Goal: Navigation & Orientation: Go to known website

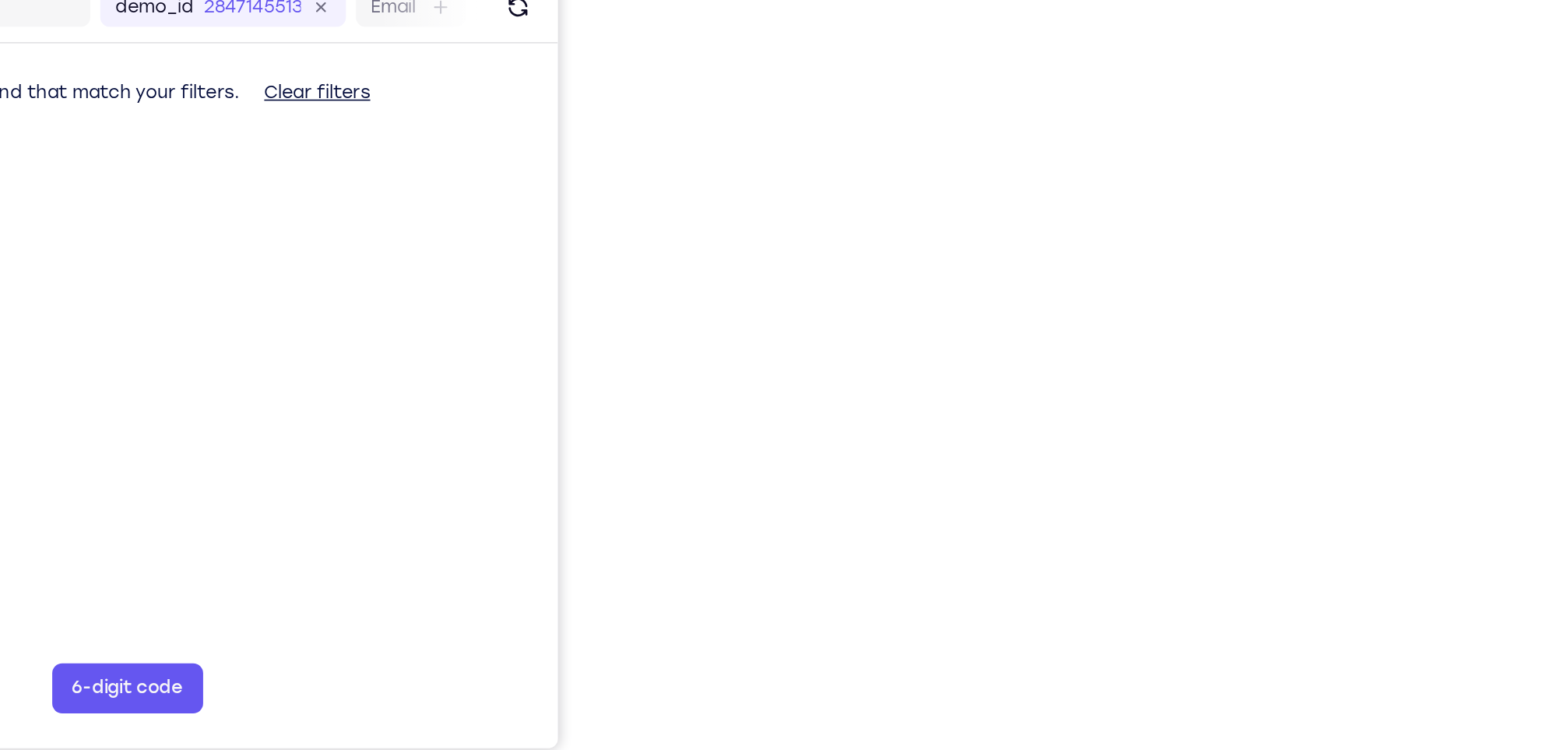
drag, startPoint x: 1239, startPoint y: 357, endPoint x: 1249, endPoint y: 362, distance: 11.2
click at [1249, 362] on div "Your Support Agent Your Customer Web iOS Android Next Steps We’d be happy to gi…" at bounding box center [784, 463] width 996 height 1027
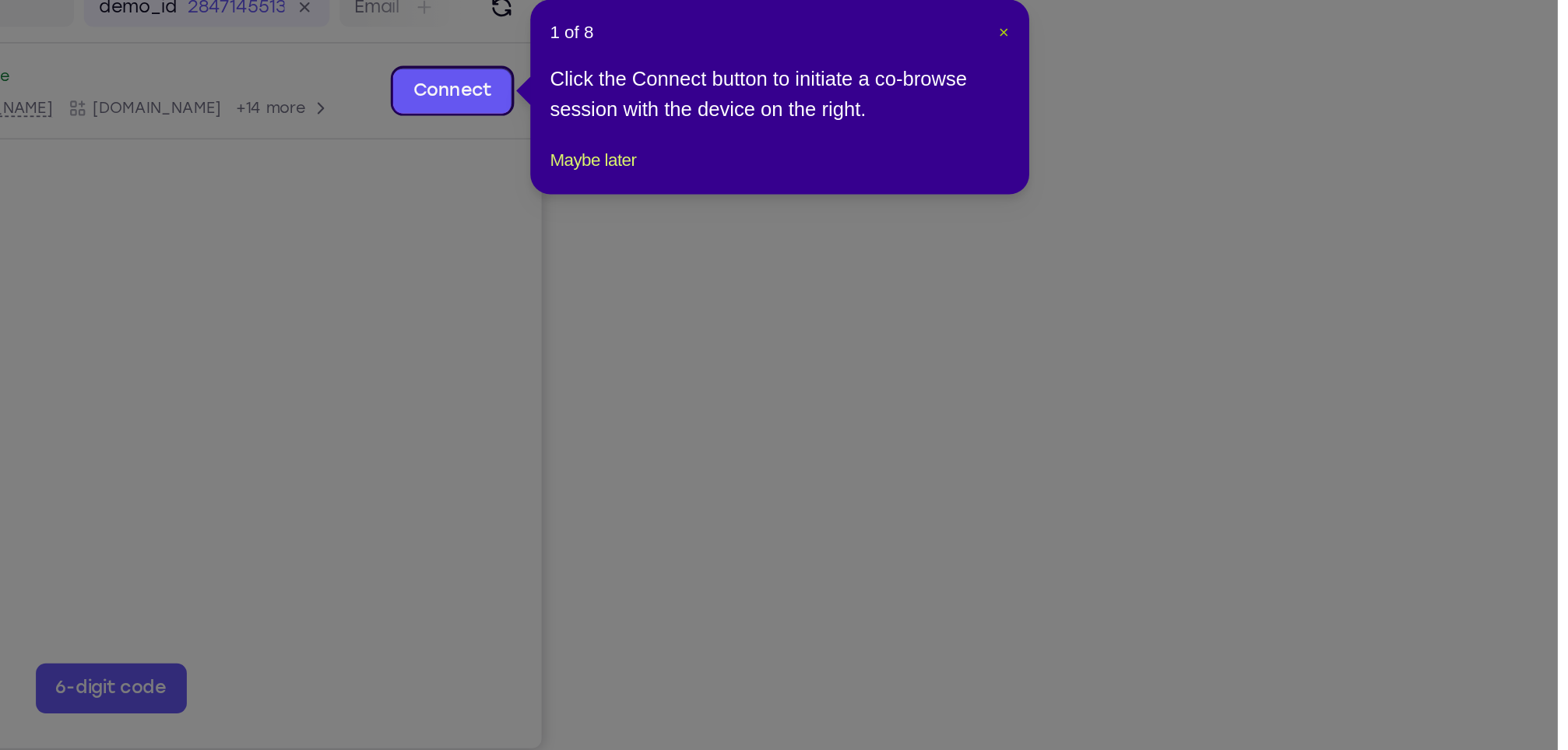
click at [1220, 170] on span "×" at bounding box center [1221, 176] width 6 height 13
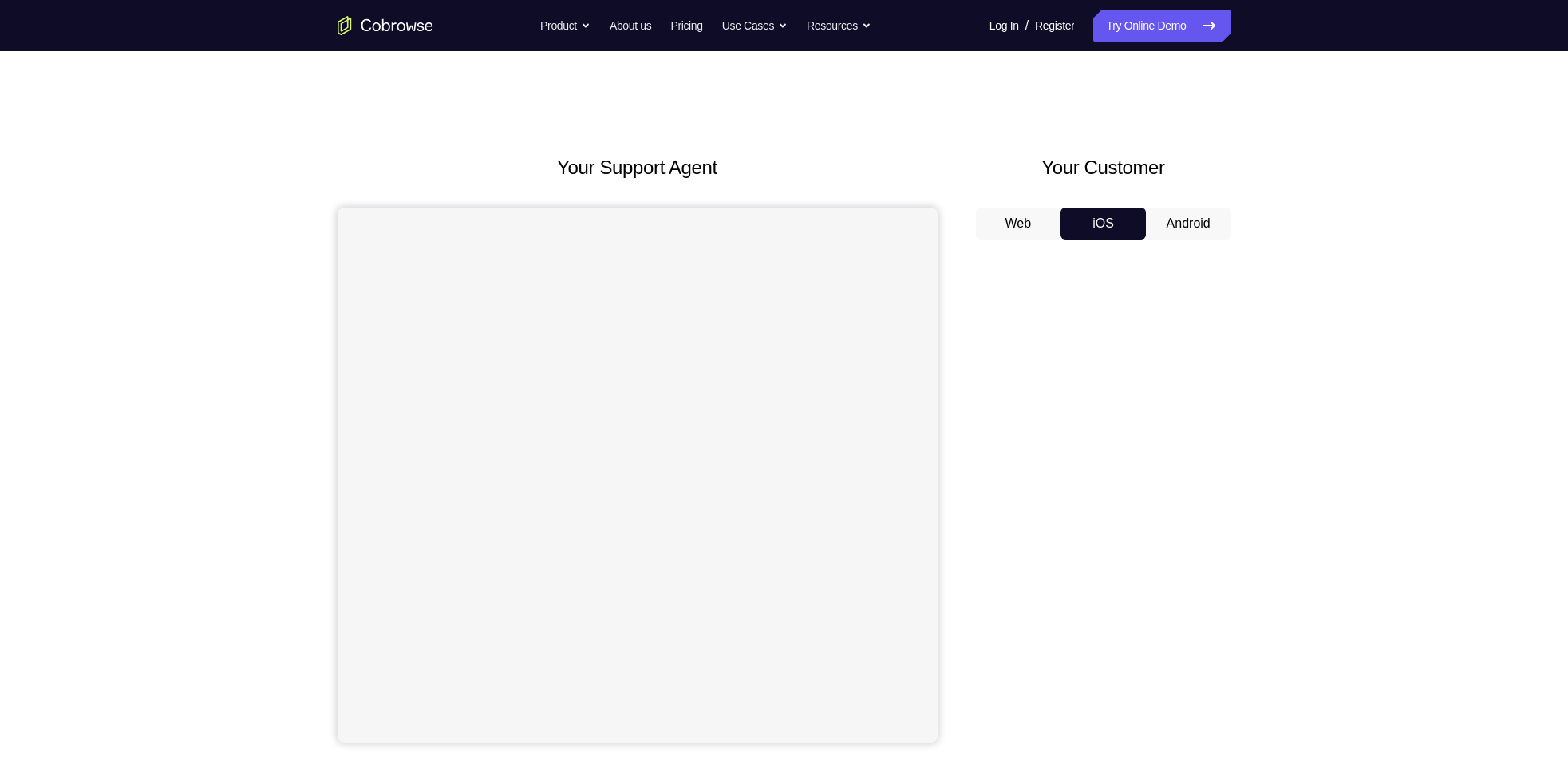
click at [1153, 207] on button "Android" at bounding box center [1188, 223] width 85 height 32
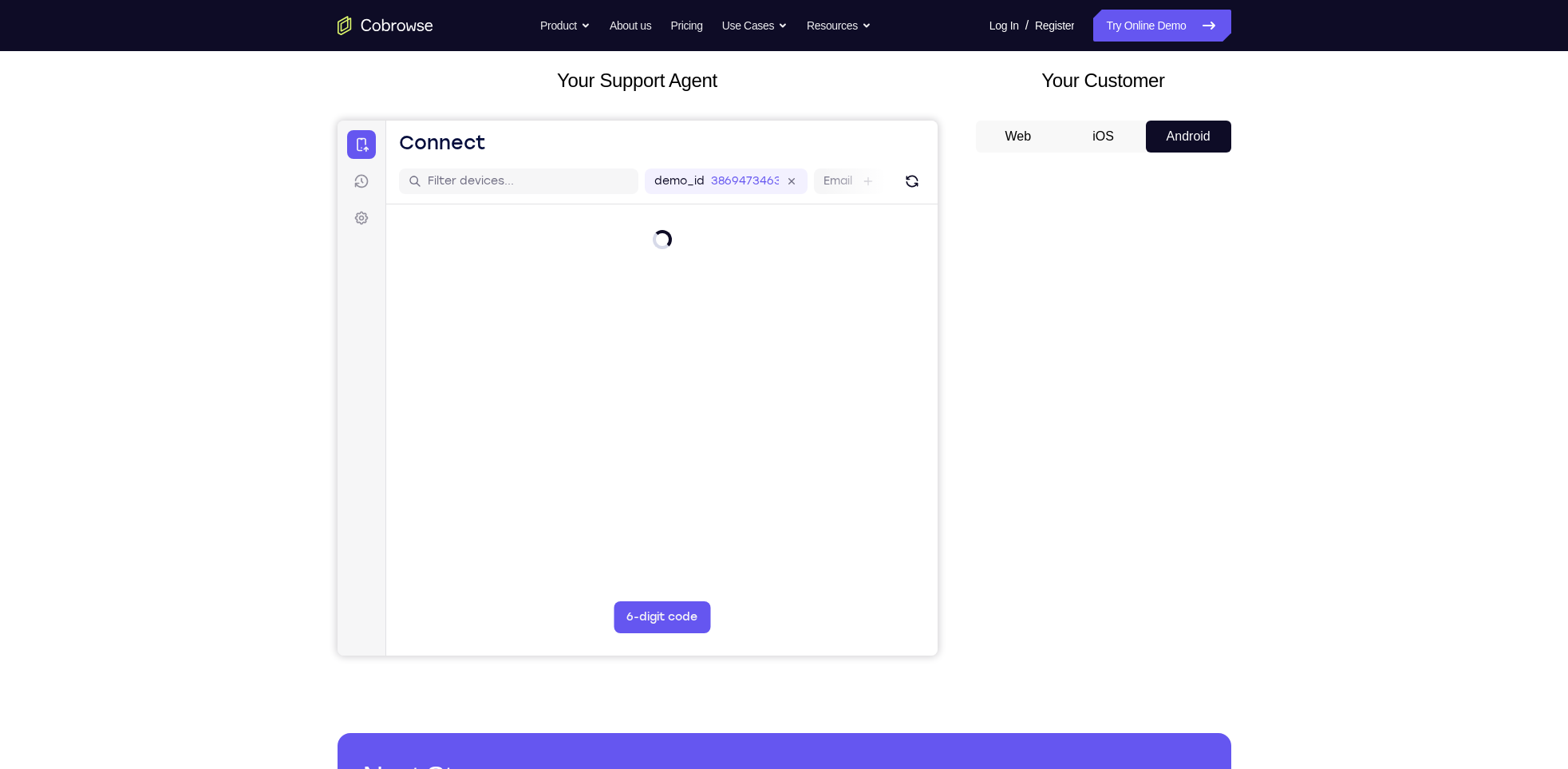
scroll to position [86, 0]
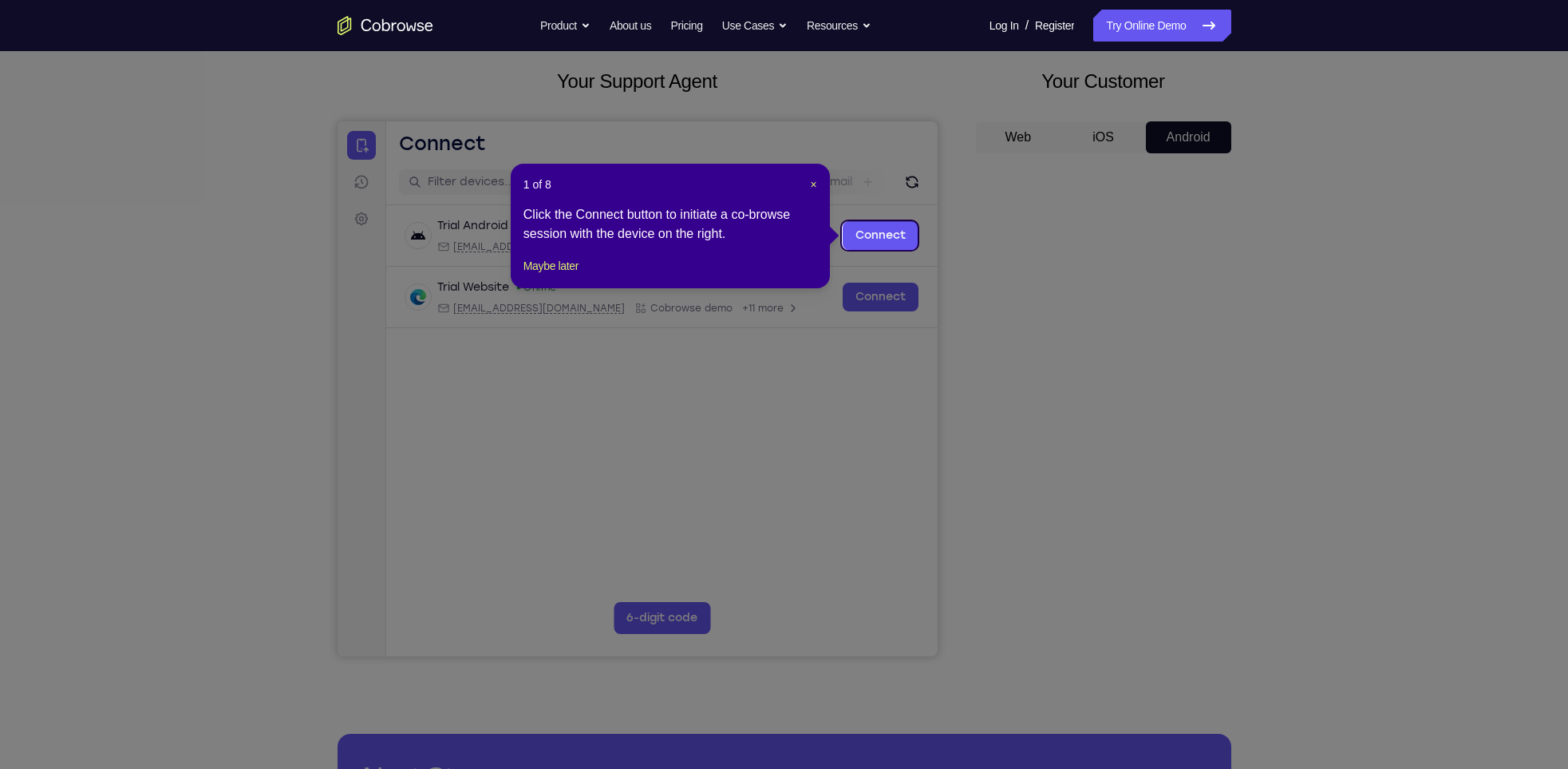
click at [821, 185] on div "1 of 8 × Click the Connect button to initiate a co-browse session with the devi…" at bounding box center [670, 226] width 319 height 125
click at [816, 185] on span "×" at bounding box center [813, 184] width 6 height 13
